Goal: Information Seeking & Learning: Learn about a topic

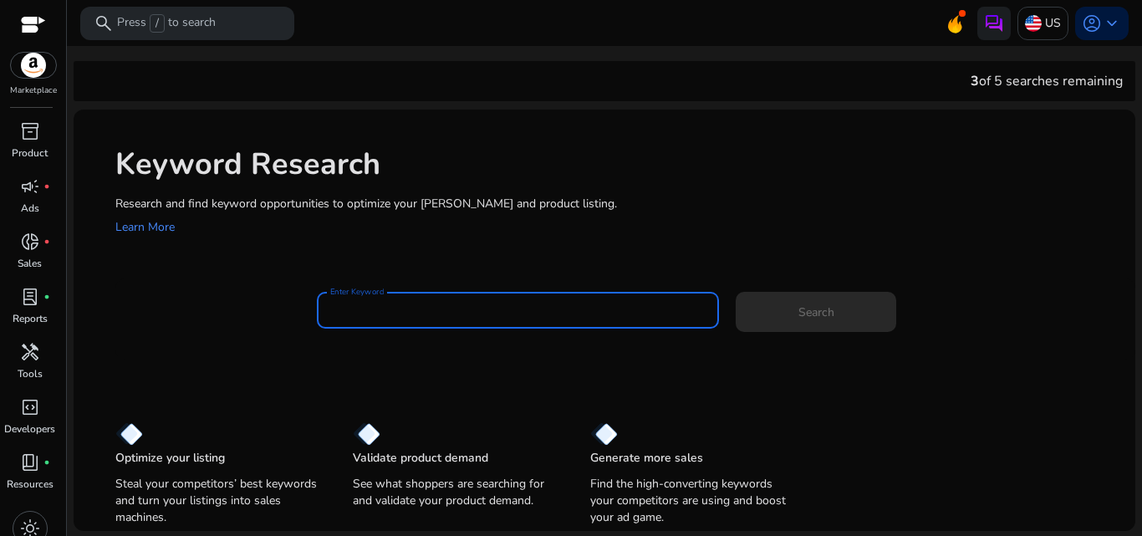
click at [485, 307] on input "Enter Keyword" at bounding box center [518, 310] width 376 height 18
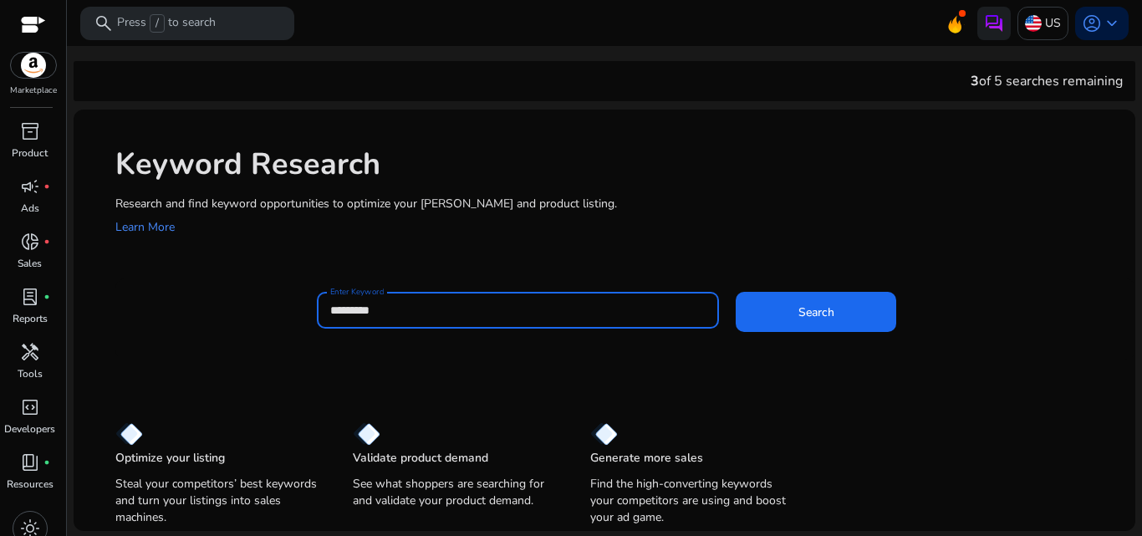
type input "*********"
click at [736, 292] on button "Search" at bounding box center [816, 312] width 161 height 40
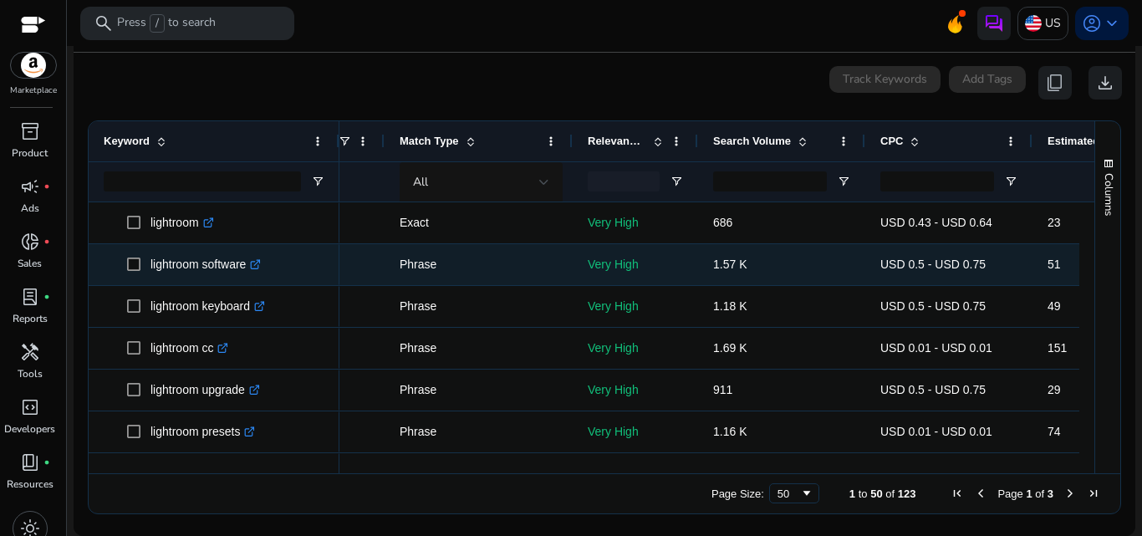
scroll to position [0, 160]
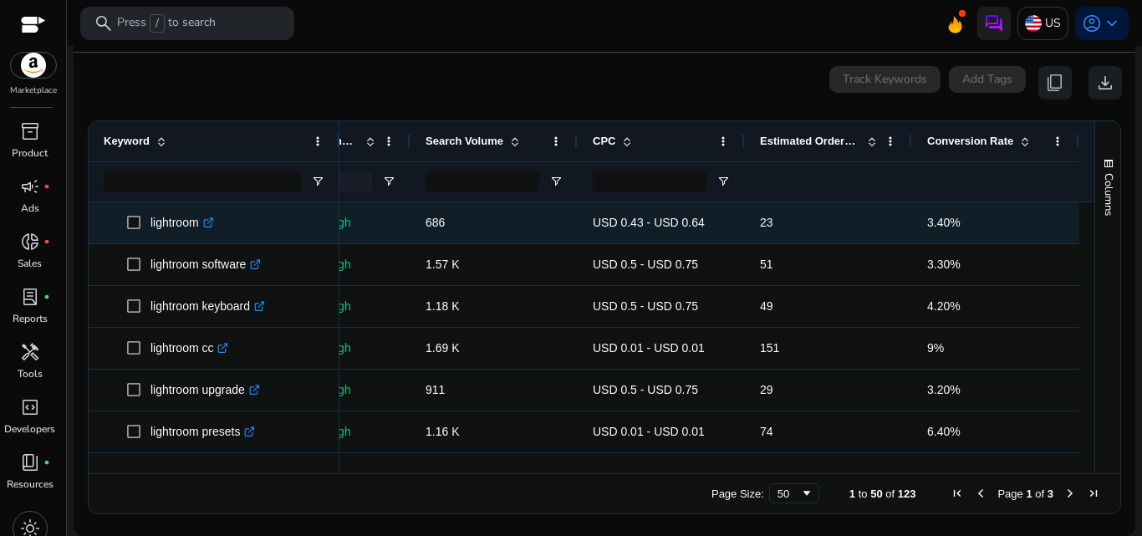
click at [147, 217] on span at bounding box center [138, 223] width 23 height 34
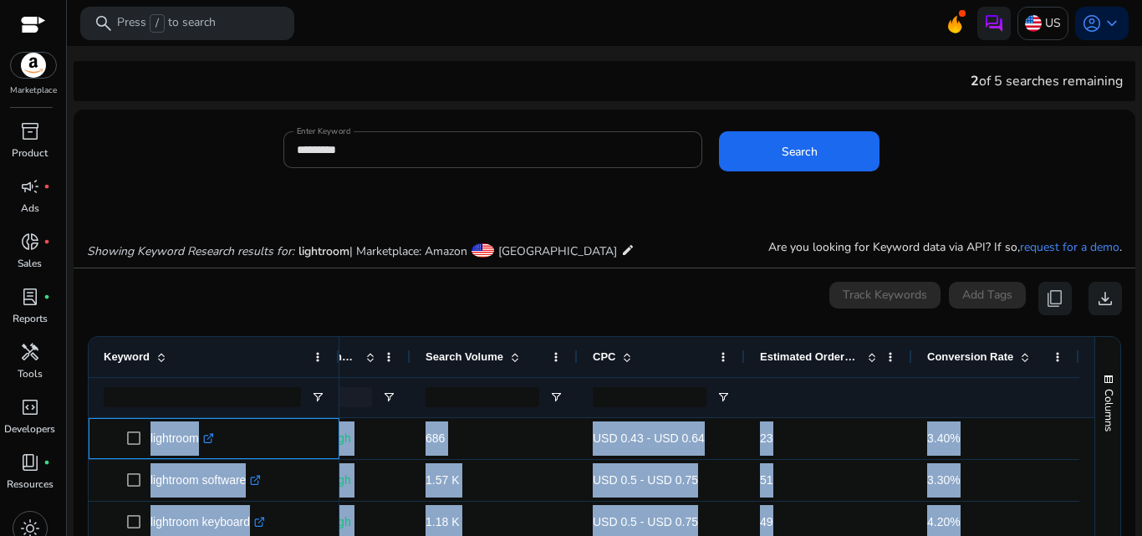
drag, startPoint x: 146, startPoint y: 217, endPoint x: 295, endPoint y: -48, distance: 304.0
click at [295, 0] on html "We recommend switching to desktop view for the best experience. Marketplace inv…" at bounding box center [571, 268] width 1142 height 536
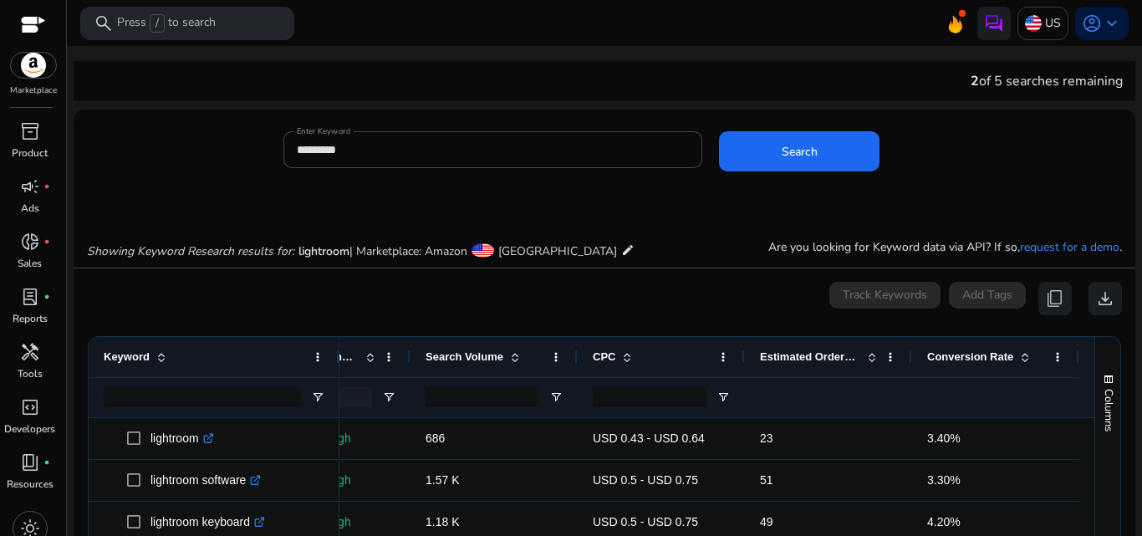
click at [312, 299] on div "0 keyword(s) selected Track Keywords Add Tags content_copy download" at bounding box center [604, 298] width 1035 height 33
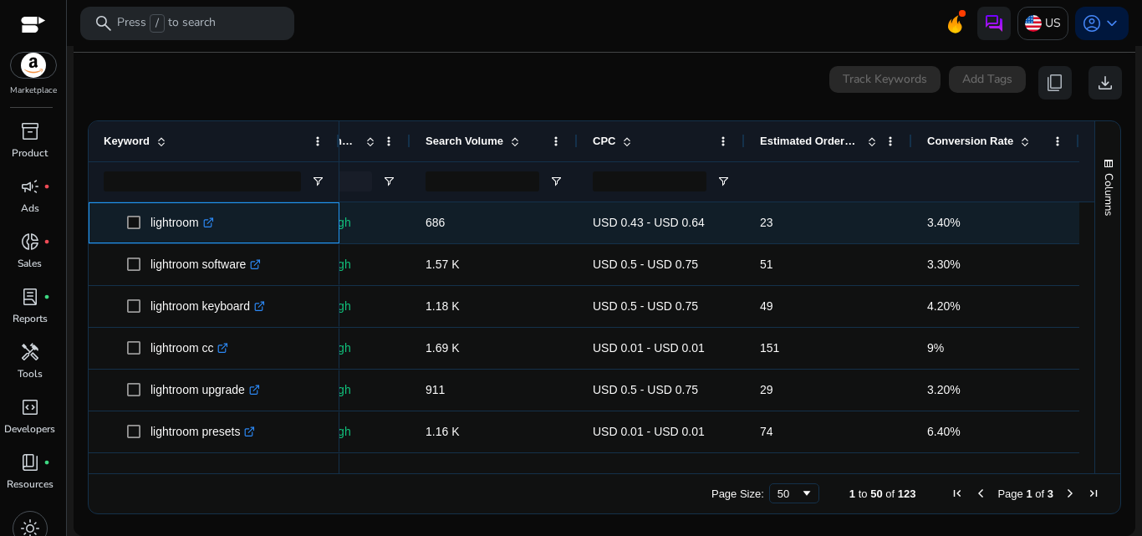
click at [168, 220] on p "lightroom .st0{fill:#2c8af8}" at bounding box center [183, 223] width 64 height 34
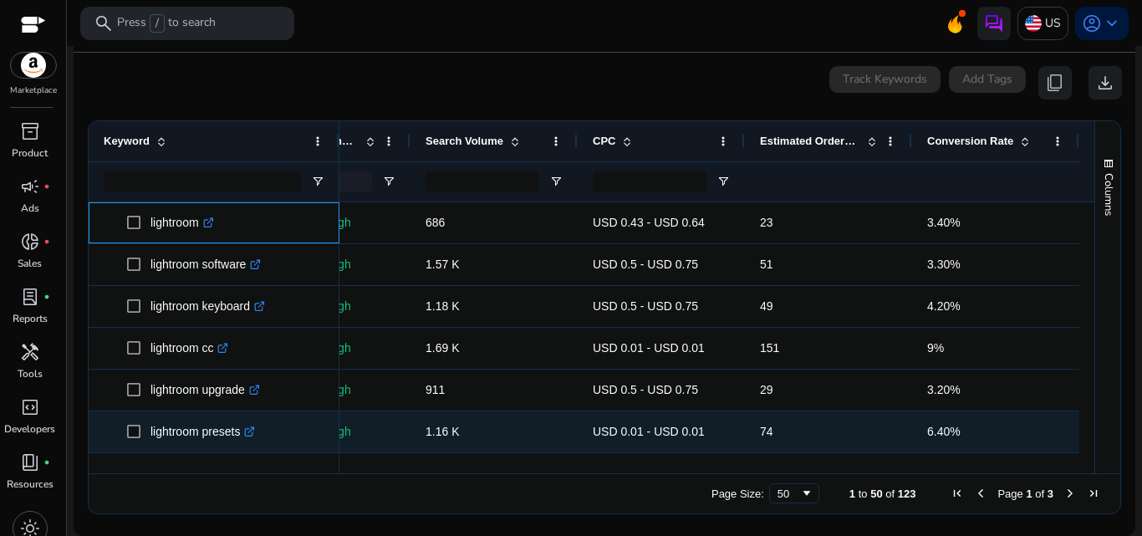
drag, startPoint x: 168, startPoint y: 220, endPoint x: 237, endPoint y: 430, distance: 220.8
copy div "lightroom .st0{fill:#2c8af8} lightroom software .st0{fill:#2c8af8} lightroom ke…"
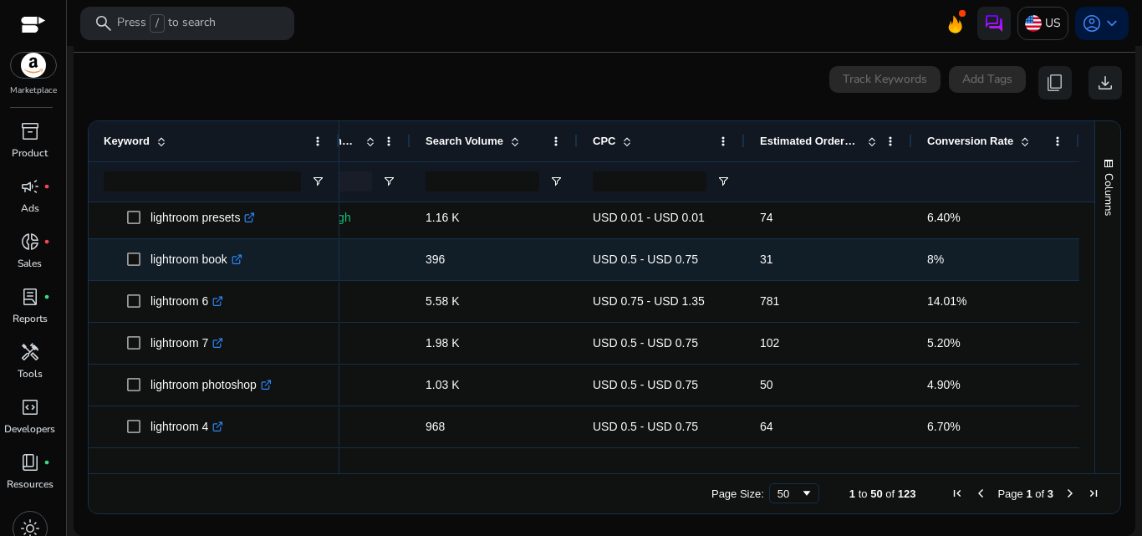
click at [161, 261] on p "lightroom book .st0{fill:#2c8af8}" at bounding box center [197, 260] width 92 height 34
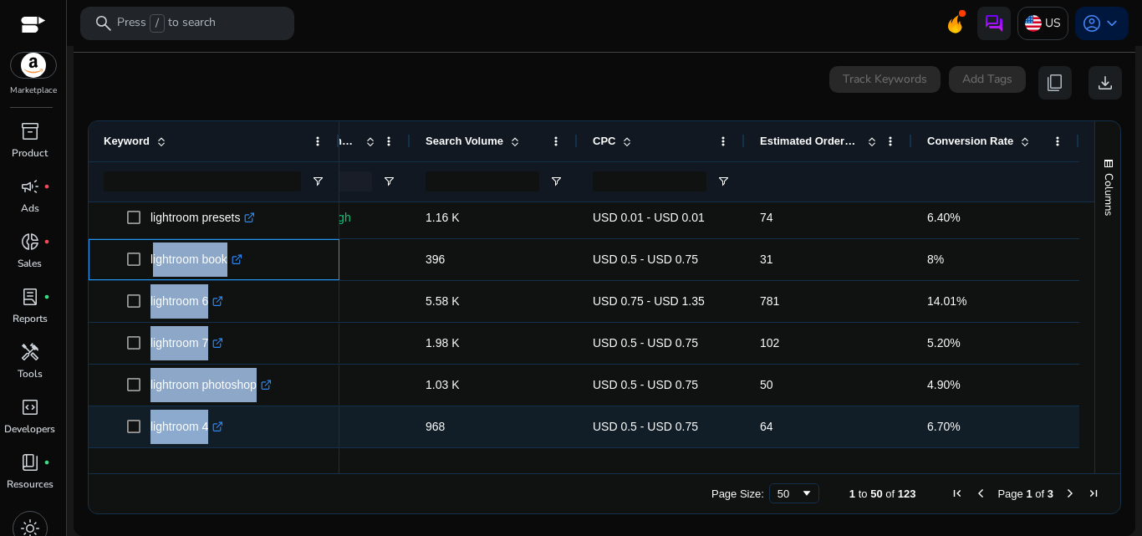
drag, startPoint x: 161, startPoint y: 261, endPoint x: 217, endPoint y: 415, distance: 163.5
copy div "lightroom book .st0{fill:#2c8af8} lightroom 6 .st0{fill:#2c8af8} lightroom 7 .s…"
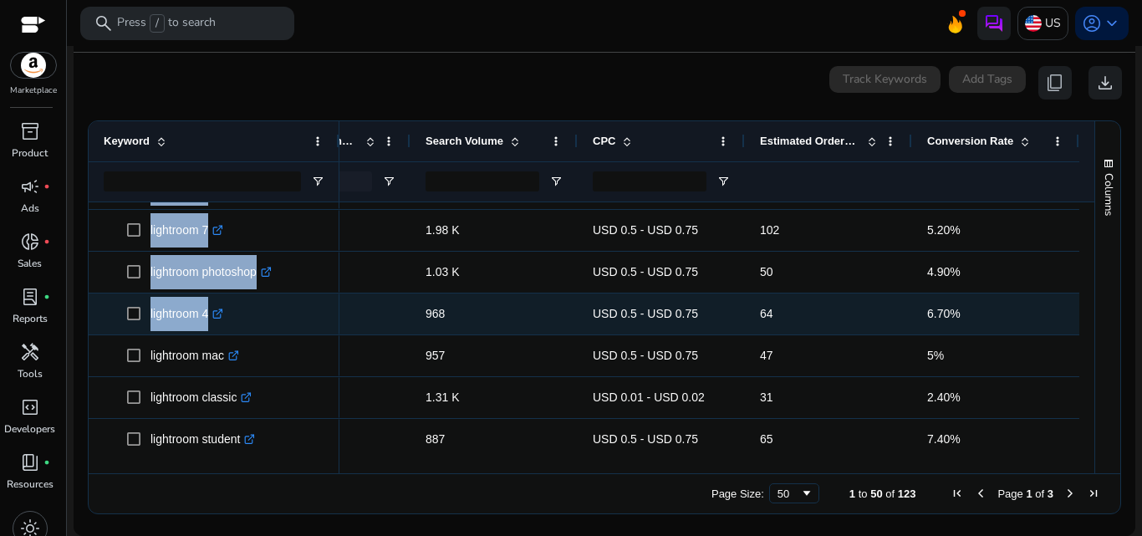
scroll to position [345, 0]
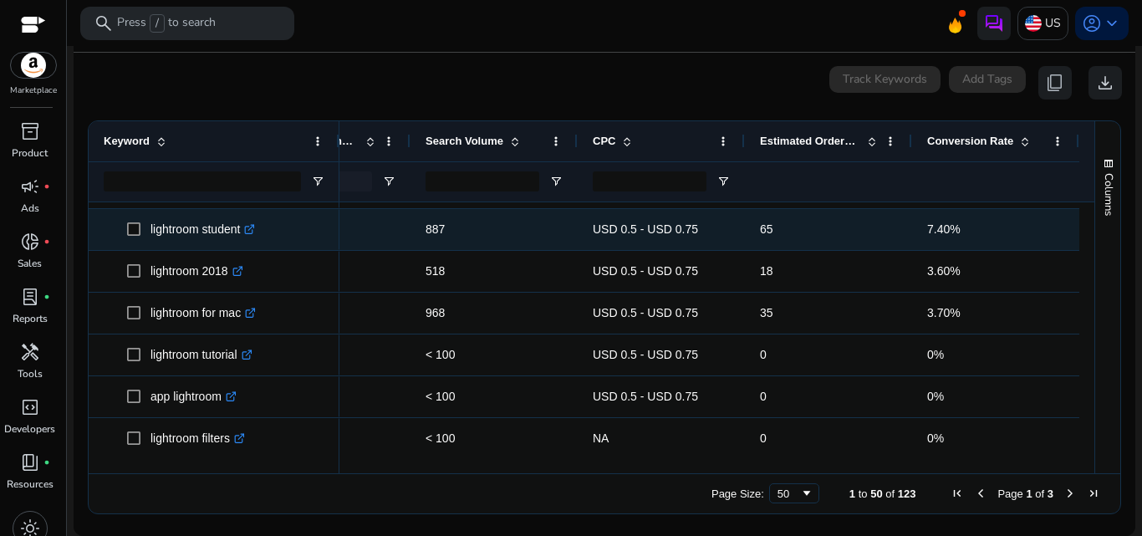
click at [157, 226] on p "lightroom student .st0{fill:#2c8af8}" at bounding box center [203, 229] width 105 height 34
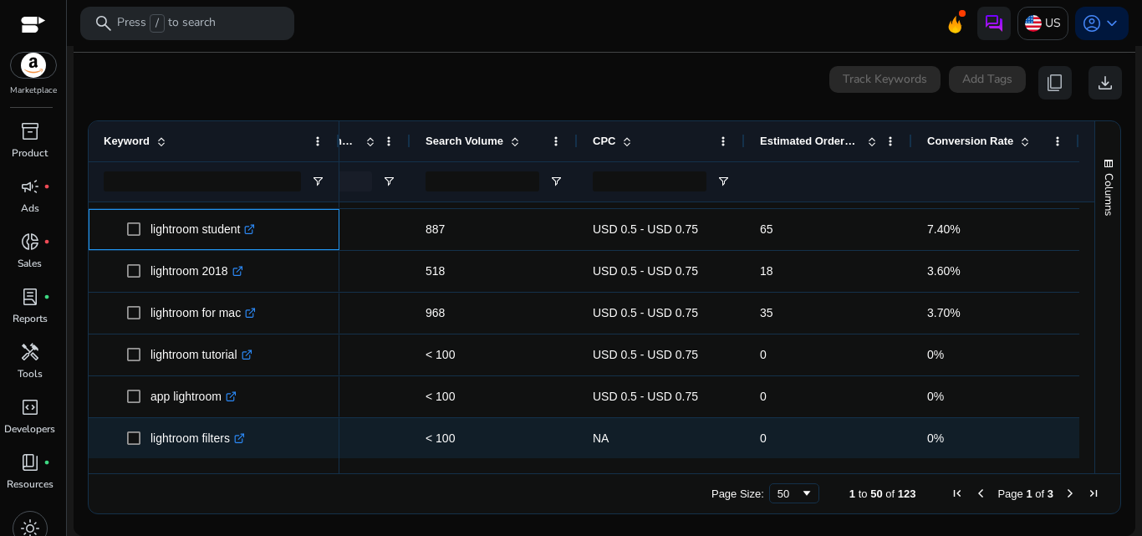
drag, startPoint x: 157, startPoint y: 226, endPoint x: 229, endPoint y: 424, distance: 210.8
copy div "lightroom student .st0{fill:#2c8af8} lightroom 2018 .st0{fill:#2c8af8} lightroo…"
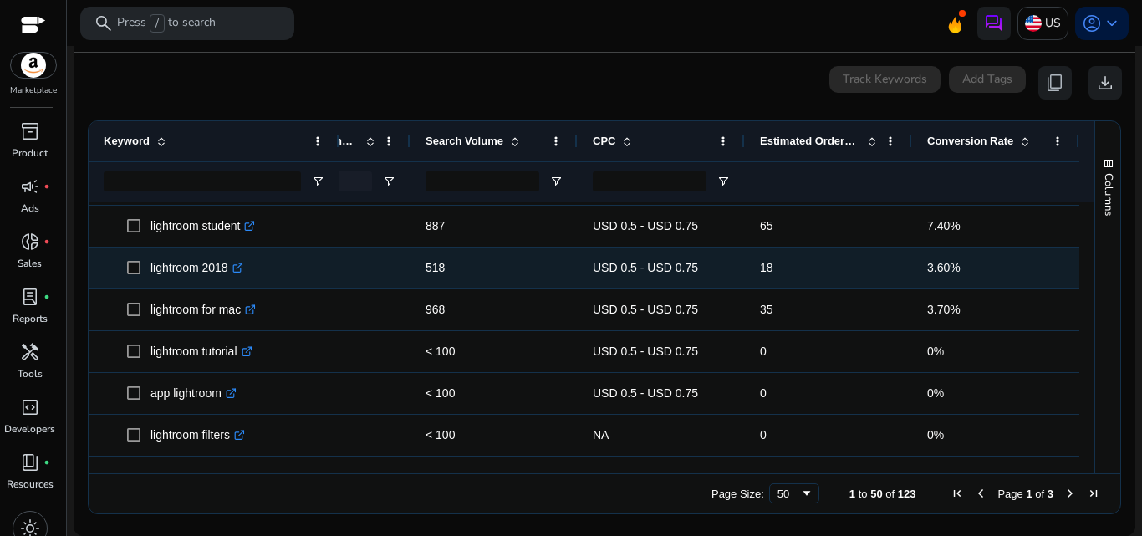
click at [215, 259] on p "lightroom 2018 .st0{fill:#2c8af8}" at bounding box center [197, 268] width 93 height 34
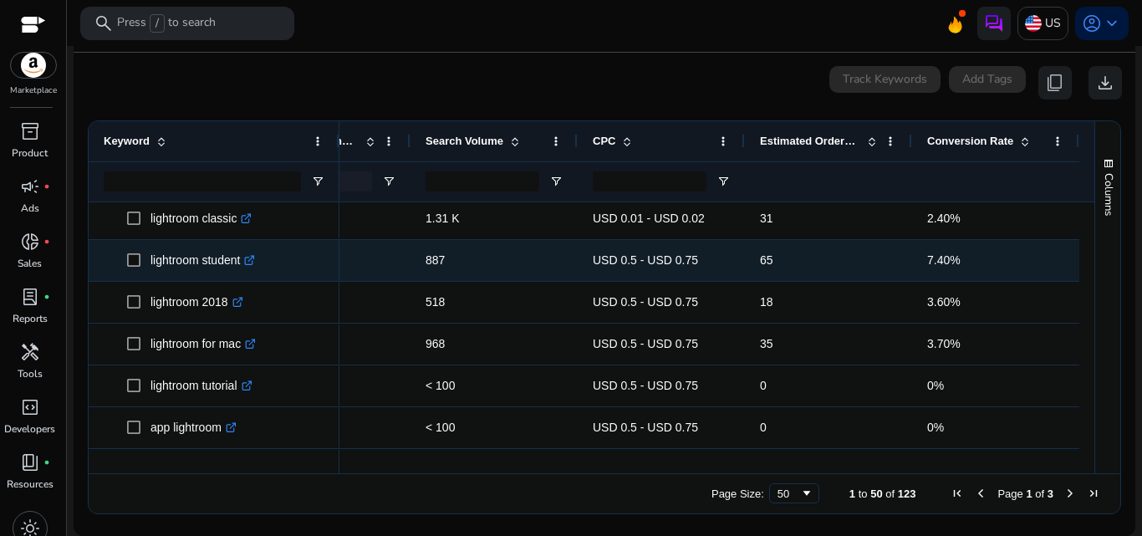
click at [175, 253] on p "lightroom student .st0{fill:#2c8af8}" at bounding box center [203, 260] width 105 height 34
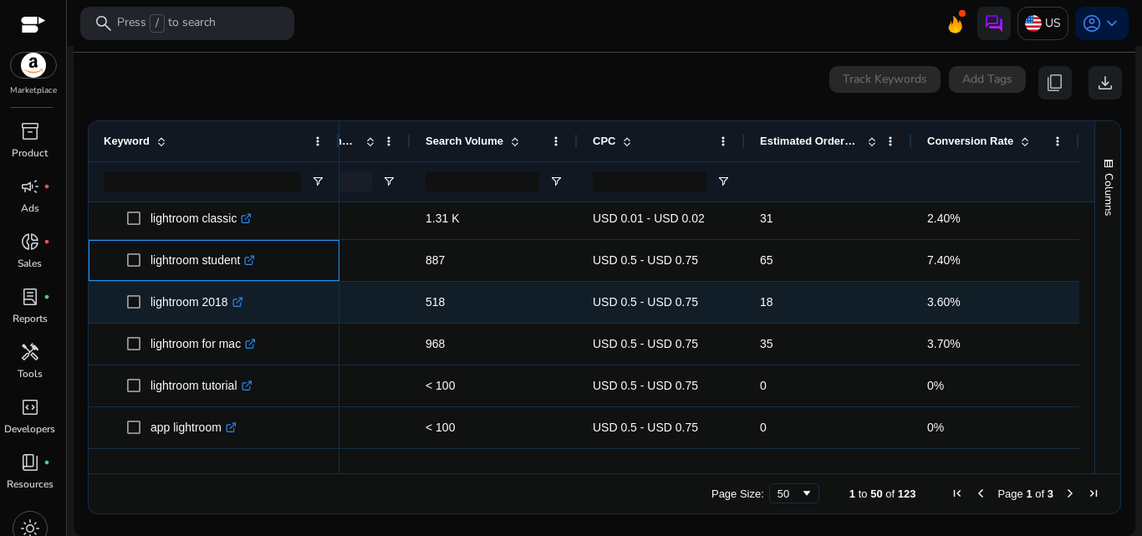
drag, startPoint x: 175, startPoint y: 253, endPoint x: 216, endPoint y: 294, distance: 58.0
copy div "lightroom student .st0{fill:#2c8af8} lightroom 2018"
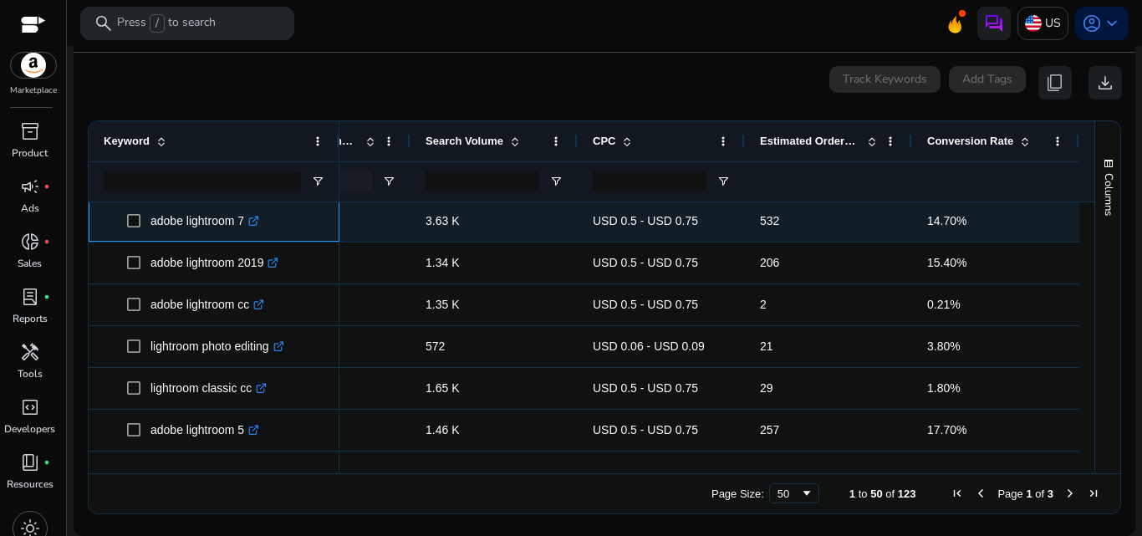
click at [173, 227] on p "adobe lightroom 7 .st0{fill:#2c8af8}" at bounding box center [205, 221] width 109 height 34
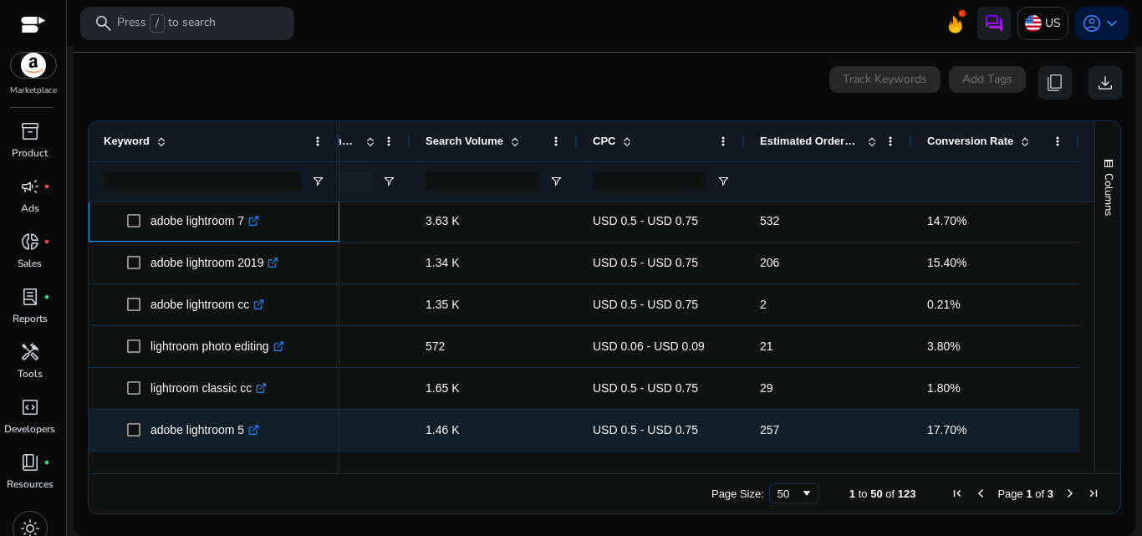
drag, startPoint x: 173, startPoint y: 227, endPoint x: 243, endPoint y: 421, distance: 207.1
click at [243, 421] on div "lightroom photoshop .st0{fill:#2c8af8} lightroom 4 .st0{fill:#2c8af8} lightroom…" at bounding box center [214, 451] width 251 height 2091
copy div "adobe lightroom 7 .st0{fill:#2c8af8} adobe lightroom 2019 .st0{fill:#2c8af8} ad…"
